Goal: Task Accomplishment & Management: Use online tool/utility

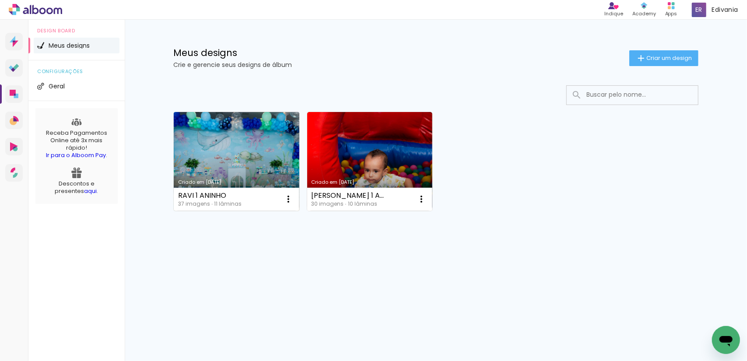
click at [230, 152] on link "Criado em [DATE]" at bounding box center [237, 161] width 126 height 99
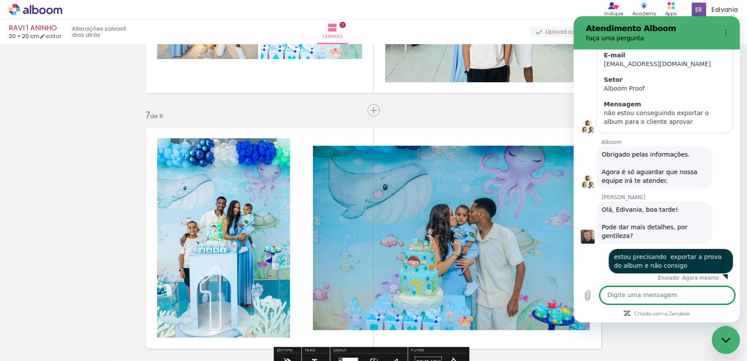
scroll to position [140, 0]
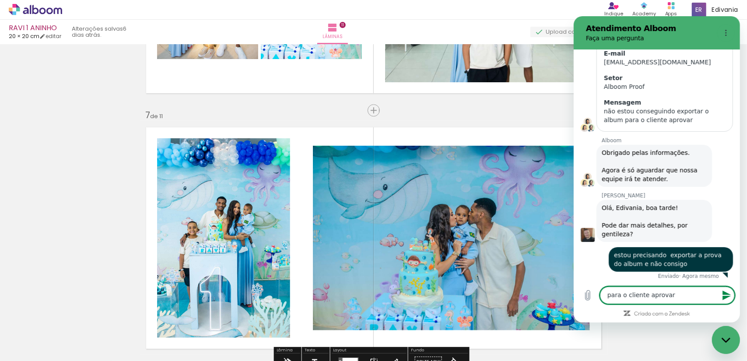
type textarea "para o cliente aprovar"
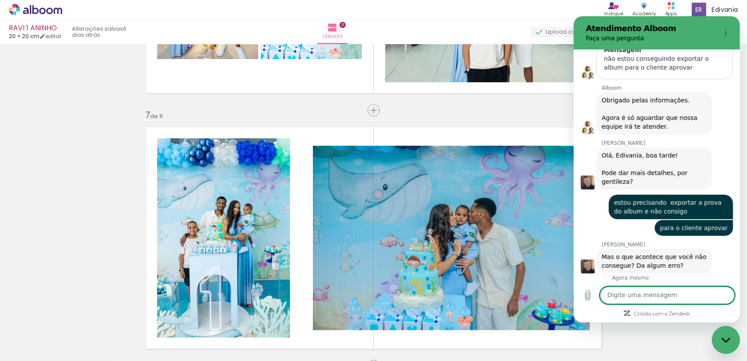
scroll to position [194, 0]
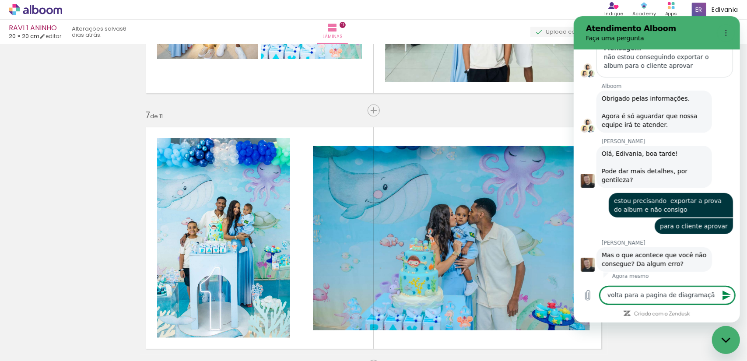
type textarea "volta para a pagina de diagramação"
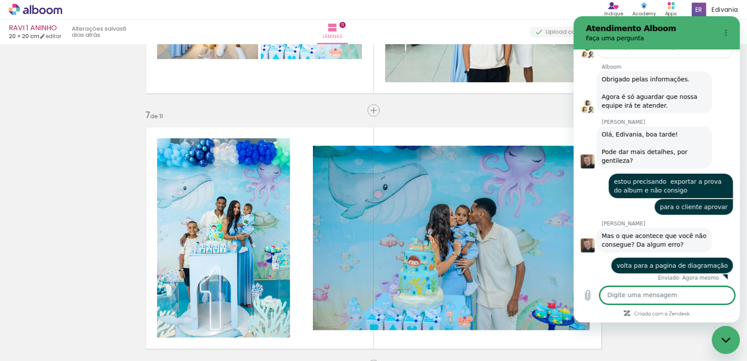
scroll to position [215, 0]
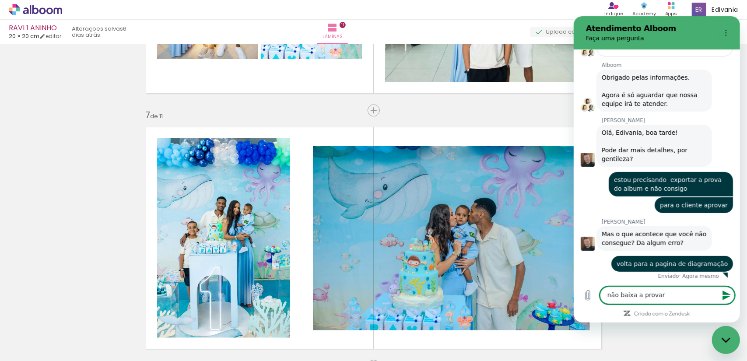
type textarea "não baixa a prova"
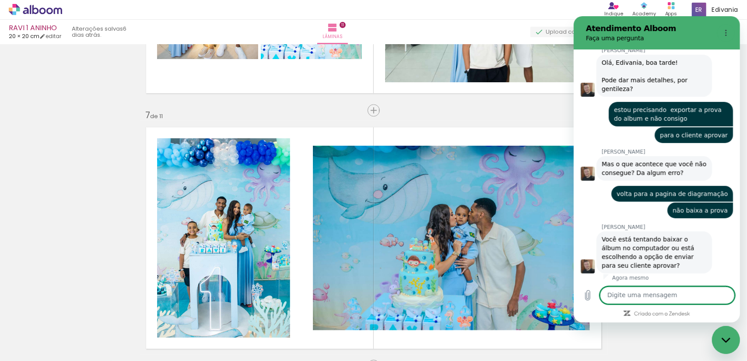
scroll to position [287, 0]
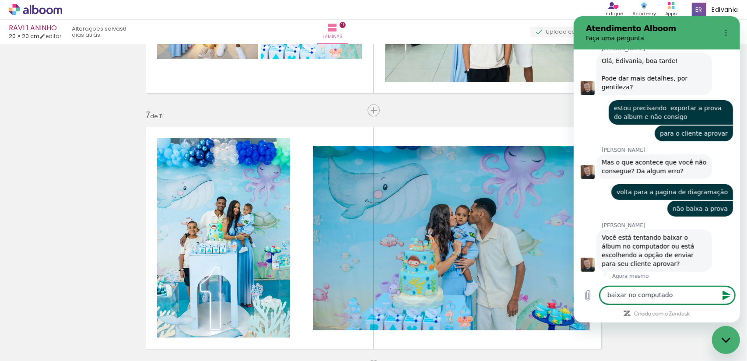
type textarea "baixar no computador"
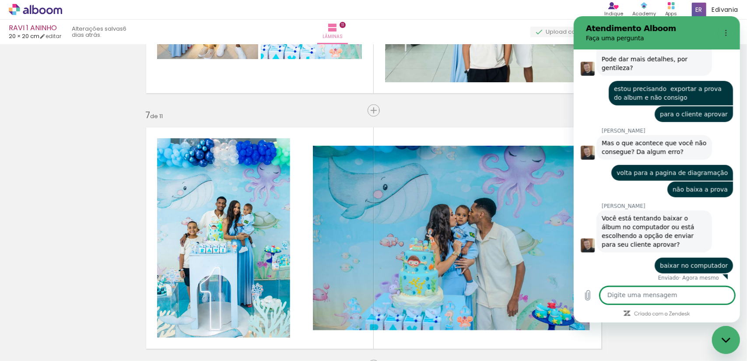
scroll to position [308, 0]
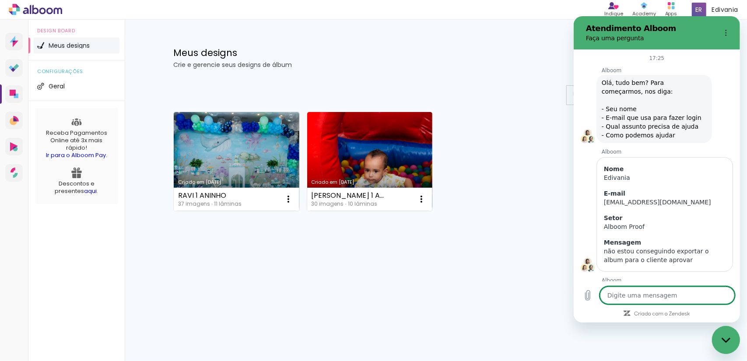
scroll to position [449, 0]
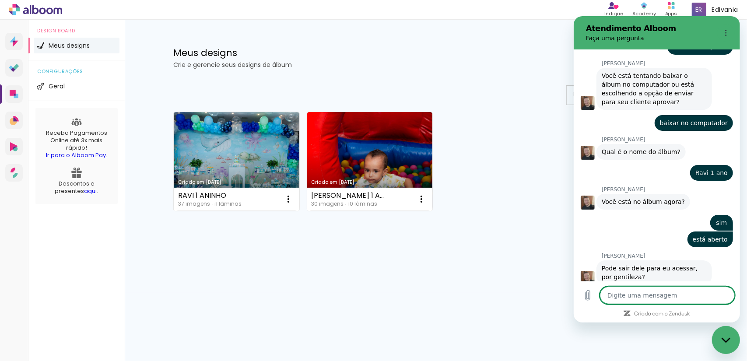
type textarea "j"
type textarea "x"
type textarea "já"
type textarea "x"
type textarea "já"
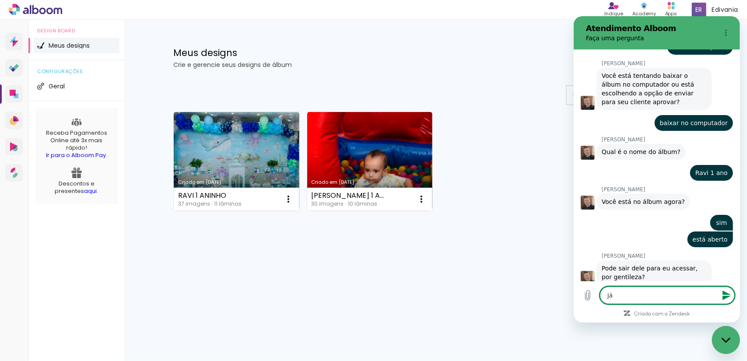
type textarea "x"
type textarea "já s"
type textarea "x"
type textarea "já sa"
type textarea "x"
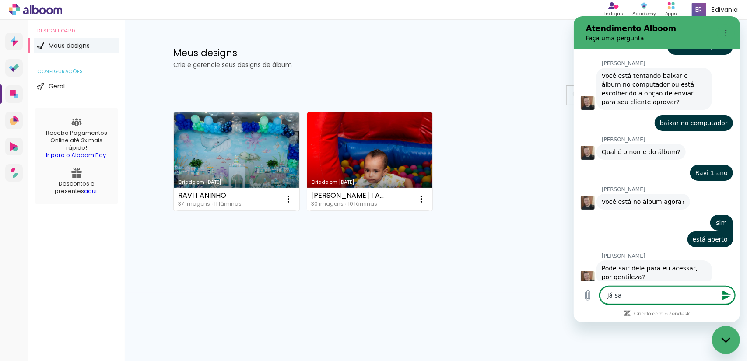
type textarea "já sai"
type textarea "x"
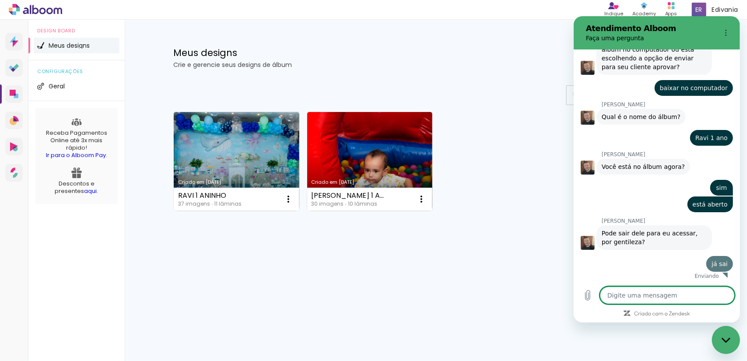
scroll to position [483, 0]
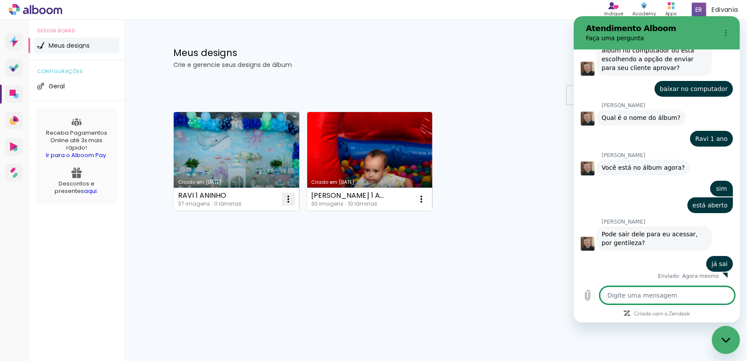
click at [289, 200] on iron-icon at bounding box center [288, 199] width 11 height 11
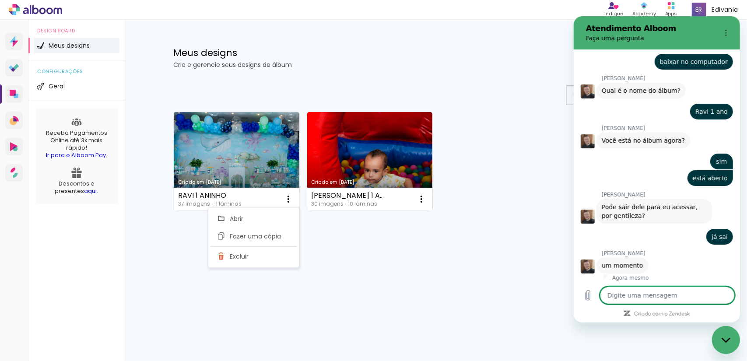
scroll to position [512, 0]
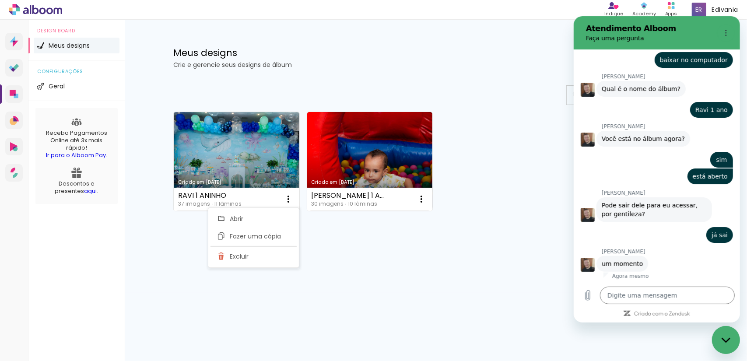
click at [351, 229] on div "Mais álbuns" at bounding box center [435, 220] width 525 height 21
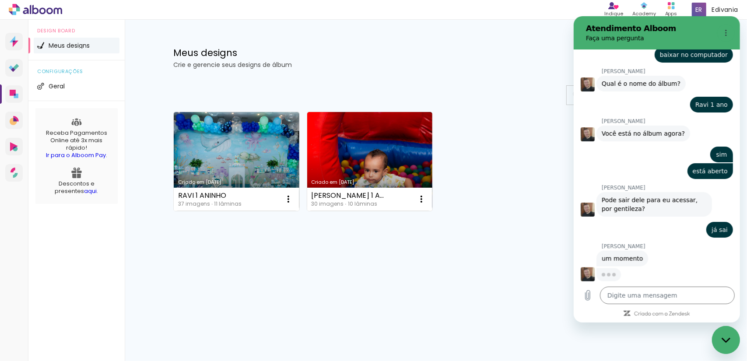
scroll to position [516, 0]
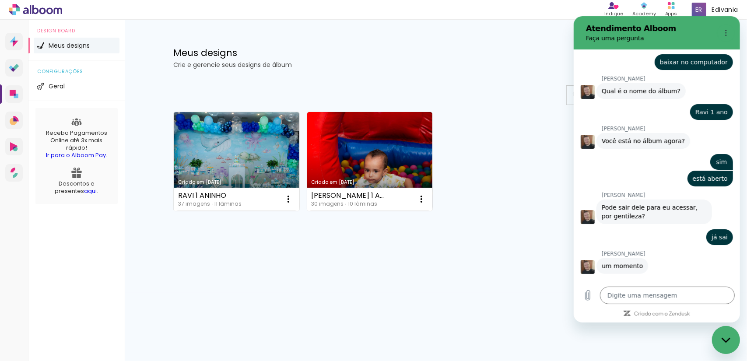
type textarea "x"
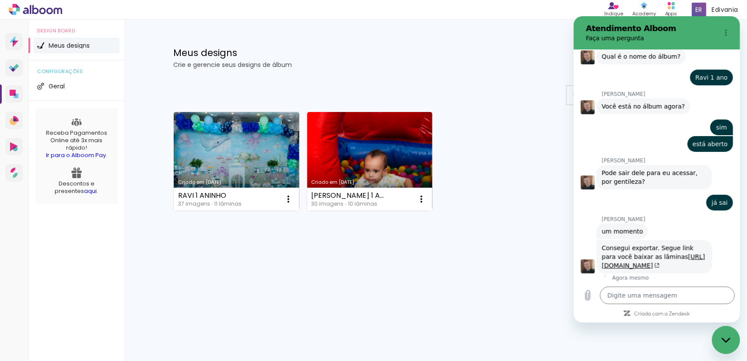
scroll to position [546, 0]
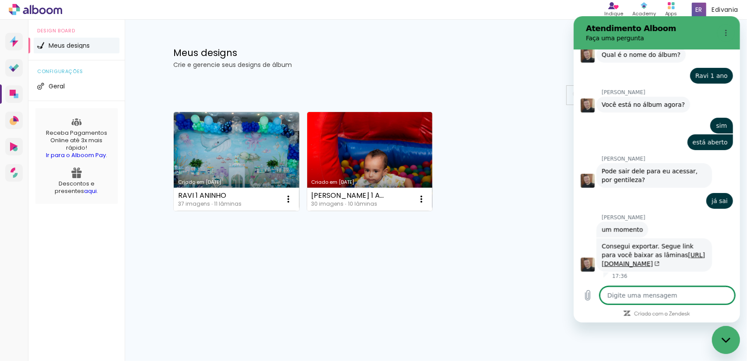
type textarea "o"
type textarea "x"
type textarea "ob"
type textarea "x"
type textarea "obr"
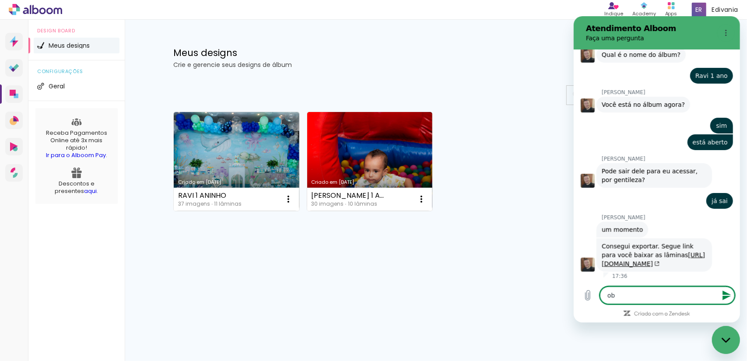
type textarea "x"
type textarea "obri"
type textarea "x"
type textarea "obrig"
type textarea "x"
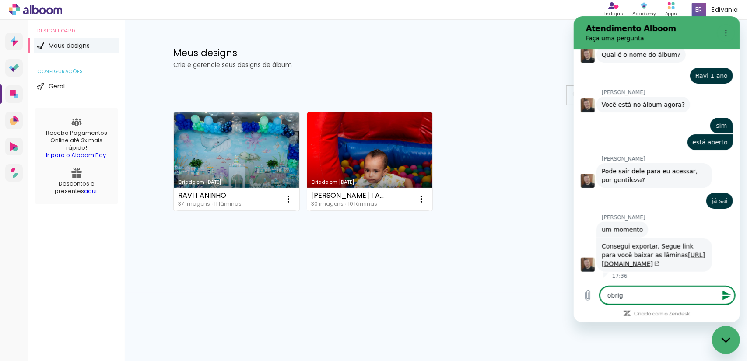
type textarea "obriga"
type textarea "x"
type textarea "obrigad"
type textarea "x"
type textarea "obrigada"
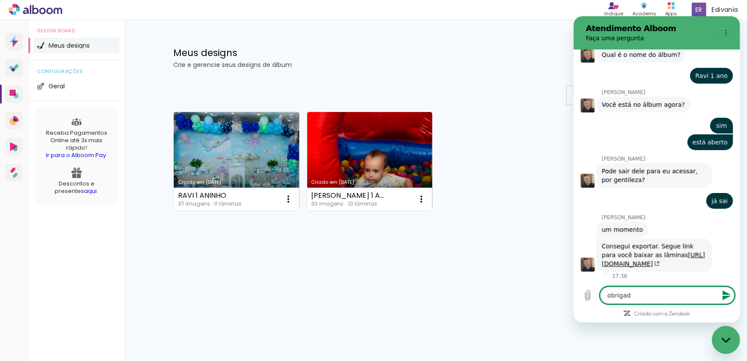
type textarea "x"
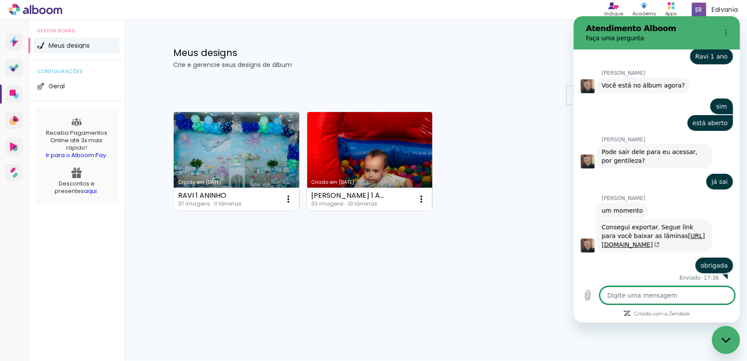
scroll to position [567, 0]
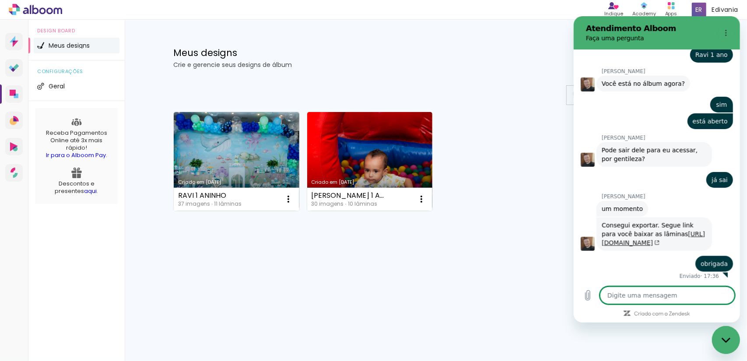
click at [640, 243] on link "[URL][DOMAIN_NAME]" at bounding box center [652, 239] width 103 height 16
type textarea "x"
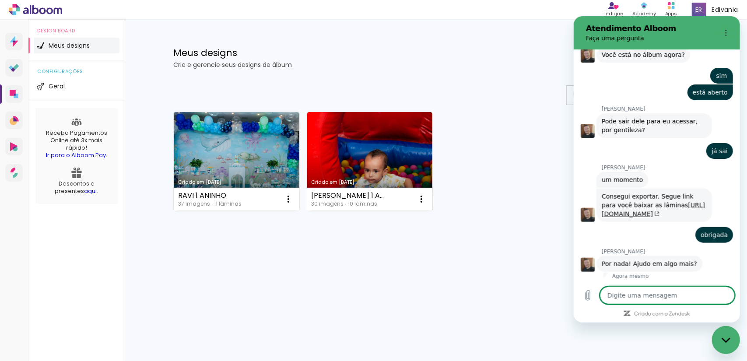
click at [626, 215] on link "[URL][DOMAIN_NAME]" at bounding box center [652, 210] width 103 height 16
click at [657, 300] on textarea at bounding box center [666, 296] width 135 height 18
type textarea "s"
type textarea "x"
type textarea "só"
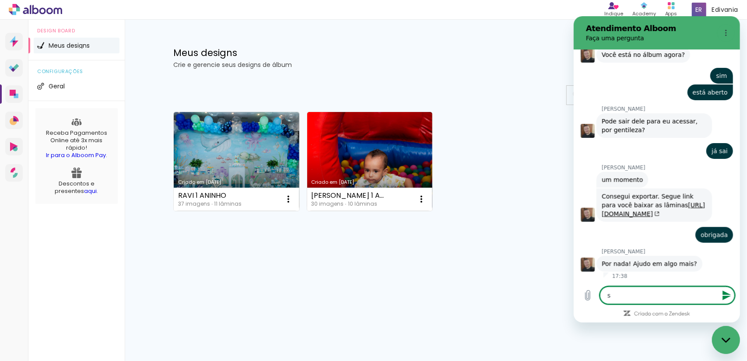
type textarea "x"
type textarea "só"
type textarea "x"
type textarea "só i"
type textarea "x"
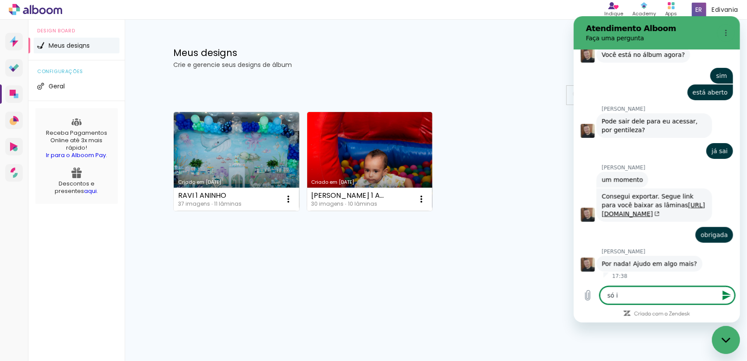
type textarea "só is"
type textarea "x"
type textarea "só iso"
type textarea "x"
type textarea "só is"
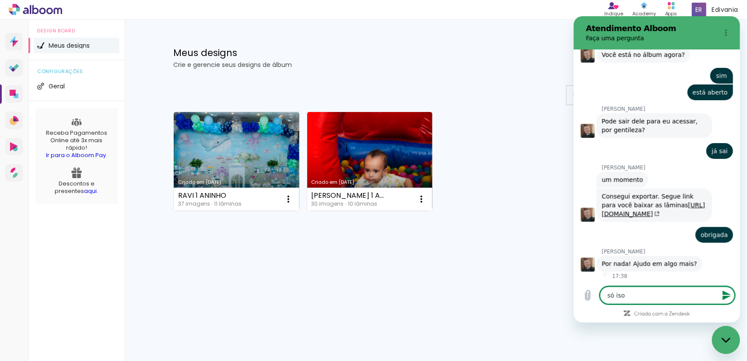
type textarea "x"
type textarea "só iss"
type textarea "x"
type textarea "só isso"
type textarea "x"
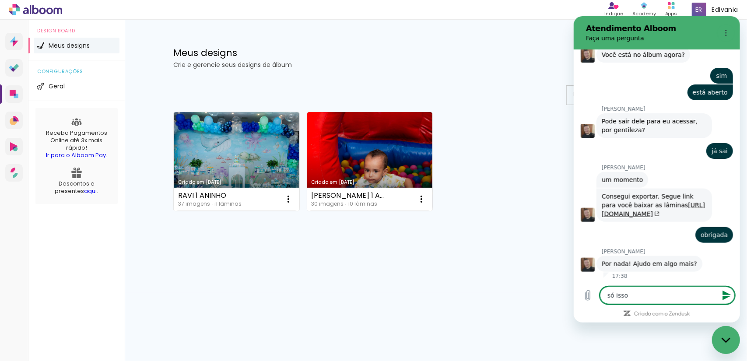
type textarea "só isso,"
type textarea "x"
type textarea "só isso,"
type textarea "x"
type textarea "só isso, o"
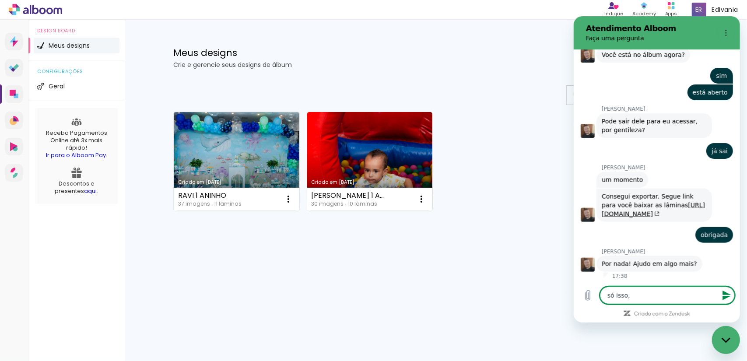
type textarea "x"
type textarea "só isso, ob"
type textarea "x"
type textarea "só isso, obr"
type textarea "x"
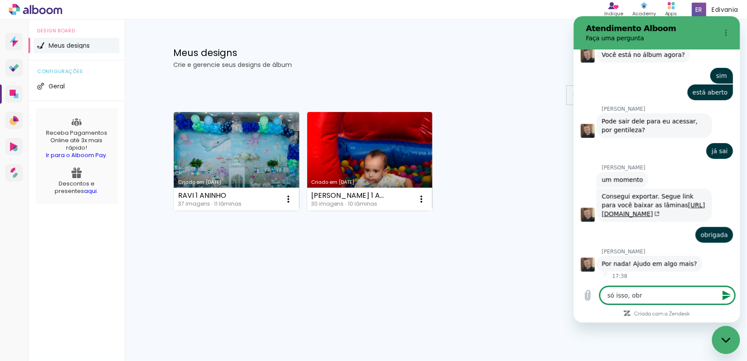
type textarea "só isso, obri"
type textarea "x"
type textarea "só isso, obrig"
type textarea "x"
type textarea "só isso, obriga"
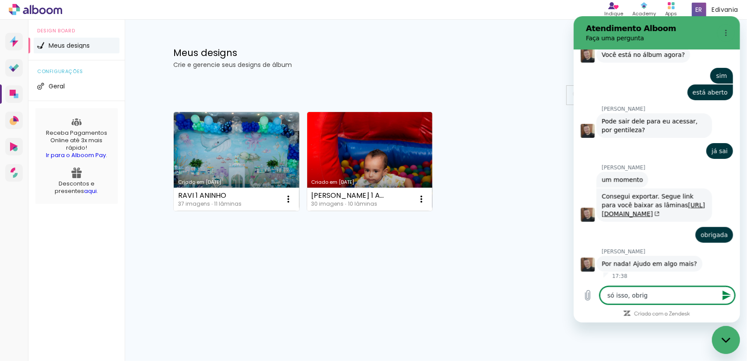
type textarea "x"
type textarea "só isso, obrigad"
type textarea "x"
type textarea "só isso, obrigado"
type textarea "x"
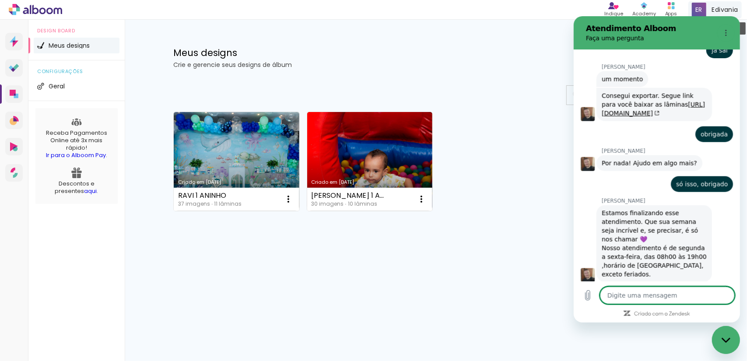
scroll to position [698, 0]
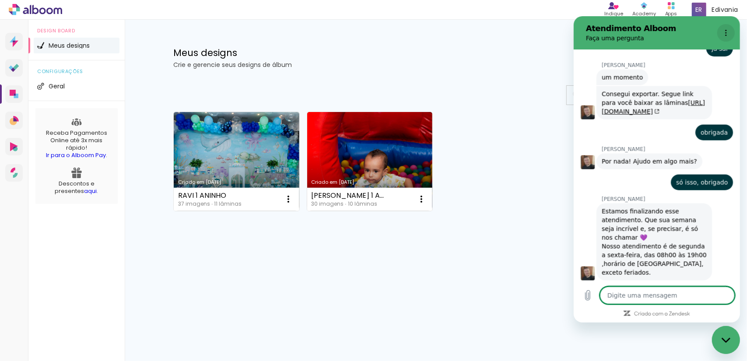
click at [727, 33] on icon "Menu de opções" at bounding box center [725, 32] width 7 height 7
drag, startPoint x: 498, startPoint y: 105, endPoint x: 570, endPoint y: 152, distance: 85.4
click at [498, 105] on div "Criado em 04/08/25 RAVI 1 ANINHO 37 imagens ∙ 11 lâminas Abrir Fazer uma cópia …" at bounding box center [435, 185] width 569 height 216
click at [731, 340] on div "Fechar janela de mensagens" at bounding box center [725, 339] width 26 height 26
type textarea "x"
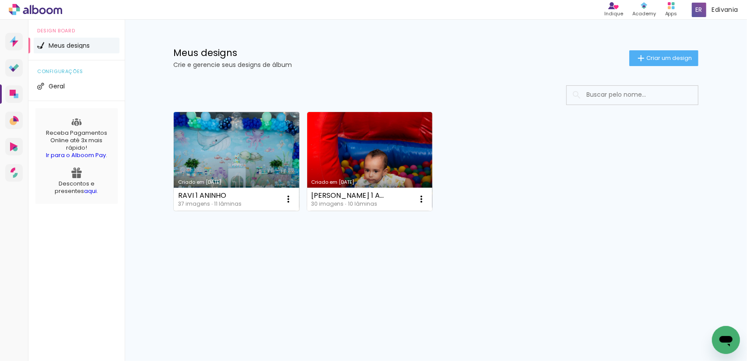
click at [249, 130] on link "Criado em [DATE]" at bounding box center [237, 161] width 126 height 99
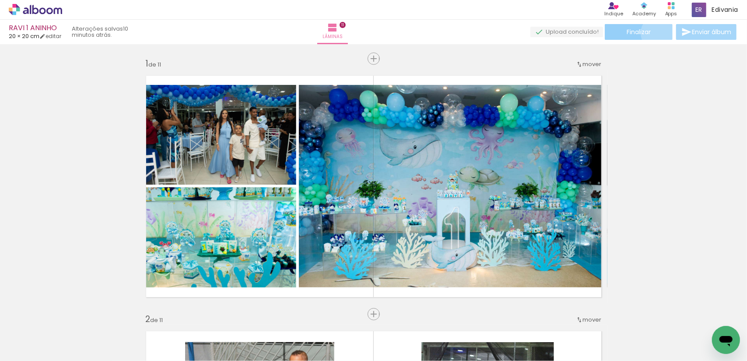
click at [655, 33] on paper-button "Finalizar" at bounding box center [639, 32] width 68 height 16
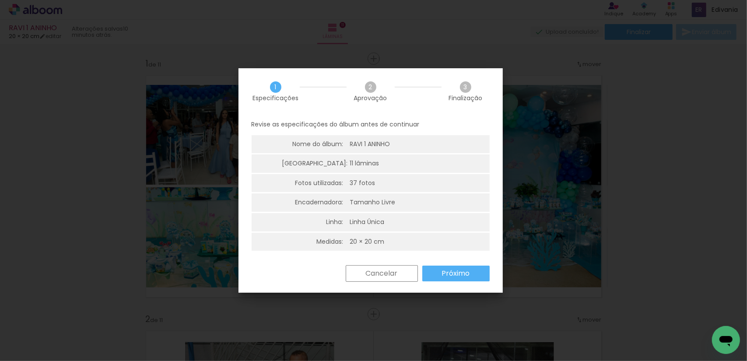
click at [0, 0] on slot "Próximo" at bounding box center [0, 0] width 0 height 0
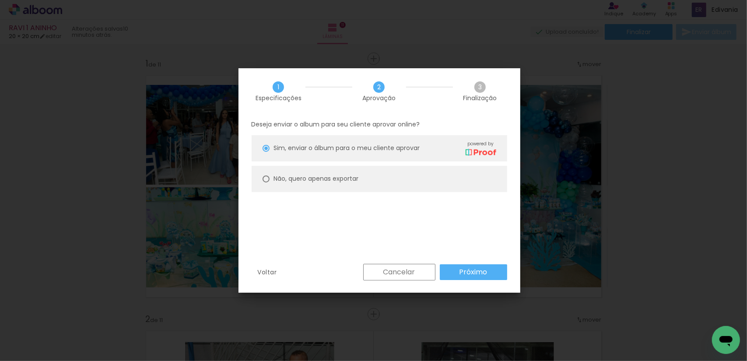
click at [266, 152] on div at bounding box center [266, 148] width 7 height 7
type paper-radio-button "on"
click at [490, 266] on paper-button "Próximo" at bounding box center [473, 272] width 67 height 16
type input "Alta, 300 DPI"
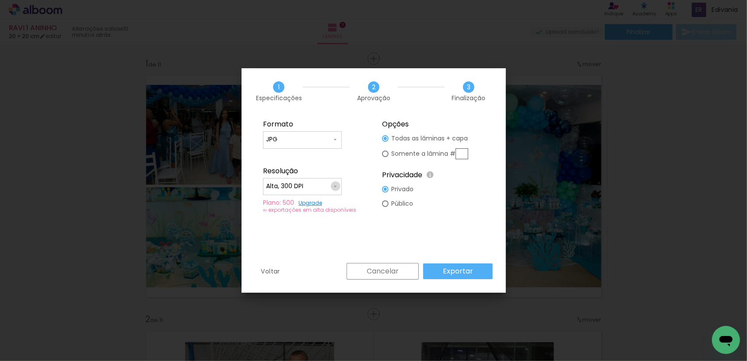
click at [336, 186] on iron-icon at bounding box center [335, 186] width 7 height 7
click at [336, 186] on paper-item "Alta, 300 DPI" at bounding box center [302, 185] width 79 height 18
drag, startPoint x: 275, startPoint y: 267, endPoint x: 288, endPoint y: 260, distance: 14.9
click at [276, 266] on paper-button "Voltar" at bounding box center [271, 271] width 32 height 17
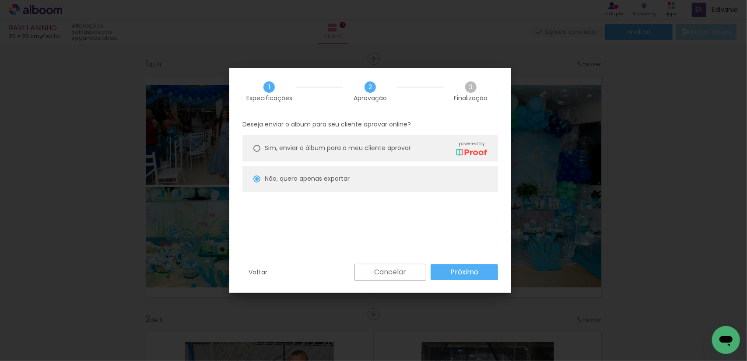
click at [653, 80] on iron-overlay-backdrop at bounding box center [373, 180] width 747 height 361
